Goal: Task Accomplishment & Management: Manage account settings

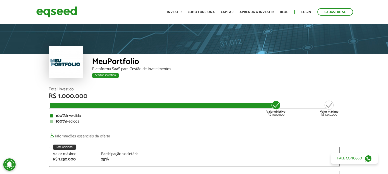
click at [388, 22] on html "Cadastre-se Toggle navigation Toggle navigation Início Investir Captar" at bounding box center [194, 87] width 388 height 174
click at [307, 12] on link "Login" at bounding box center [307, 11] width 10 height 3
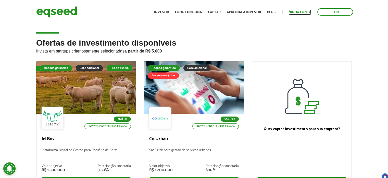
click at [303, 14] on link "Minha conta" at bounding box center [300, 11] width 23 height 3
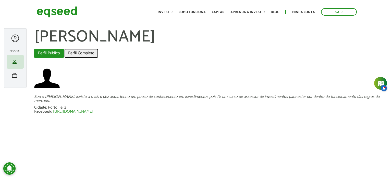
click at [85, 54] on link "Perfil Completo" at bounding box center [81, 53] width 34 height 9
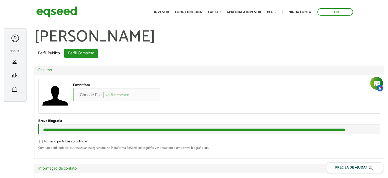
type input "**********"
click at [53, 54] on link "Perfil Público" at bounding box center [49, 53] width 30 height 9
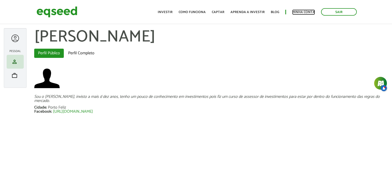
click at [305, 11] on link "Minha conta" at bounding box center [303, 11] width 23 height 3
click at [13, 74] on span "work" at bounding box center [14, 75] width 6 height 6
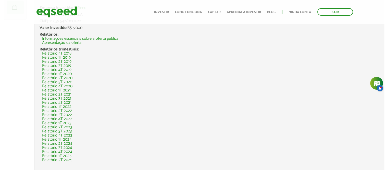
scroll to position [78, 0]
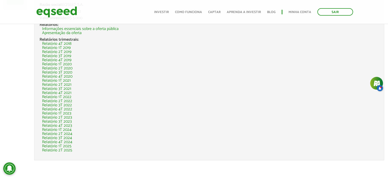
drag, startPoint x: 0, startPoint y: 0, endPoint x: 384, endPoint y: 96, distance: 396.2
click at [384, 96] on html "Sair Toggle navigation Toggle navigation Início Investir Como funciona" at bounding box center [194, 11] width 388 height 178
click at [69, 150] on link "Relatório 2T 2025" at bounding box center [57, 150] width 30 height 4
click at [58, 148] on link "Relatório 2T 2025" at bounding box center [57, 150] width 30 height 4
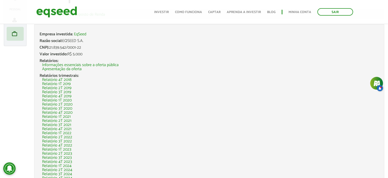
scroll to position [41, 0]
click at [82, 35] on link "EqSeed" at bounding box center [80, 35] width 12 height 4
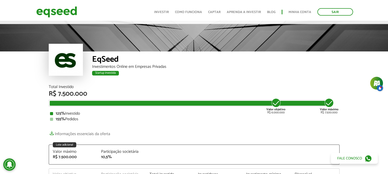
scroll to position [5, 0]
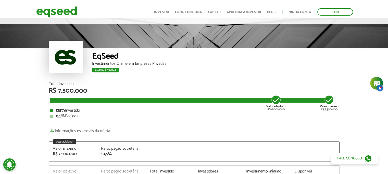
click at [188, 95] on div "Total Investido R$ 7.500.000 Valor objetivo R$ 6.000.000 Valor máximo R$ 7.500.…" at bounding box center [194, 100] width 291 height 36
click at [333, 10] on link "Sair" at bounding box center [336, 11] width 36 height 7
